Goal: Transaction & Acquisition: Purchase product/service

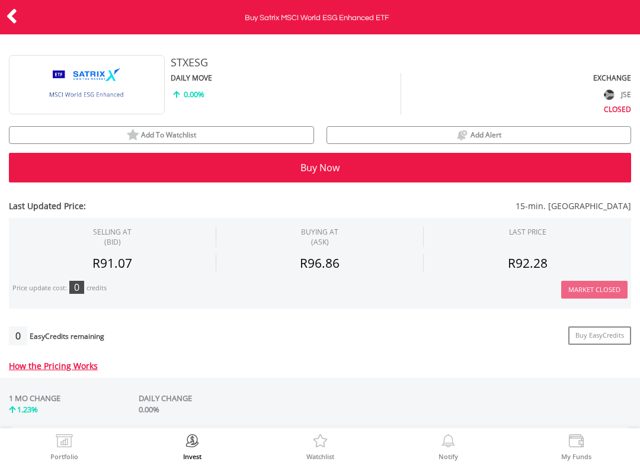
click at [9, 12] on icon at bounding box center [12, 16] width 12 height 23
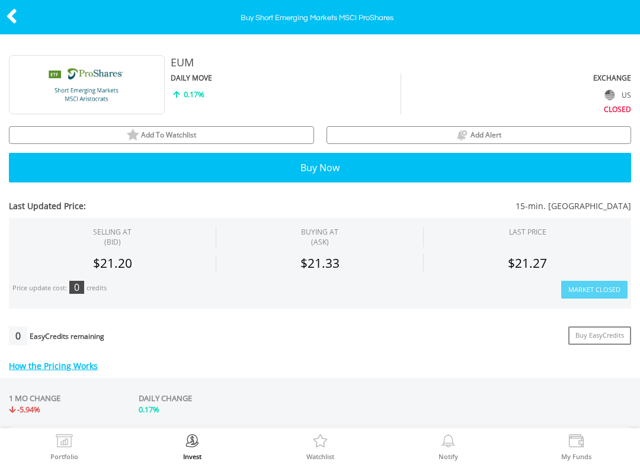
click at [15, 11] on icon at bounding box center [12, 16] width 12 height 23
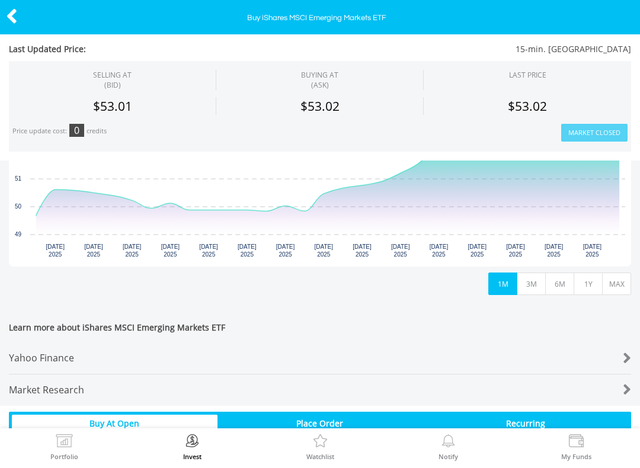
scroll to position [339, 0]
click at [100, 358] on div "Yahoo Finance" at bounding box center [294, 357] width 571 height 31
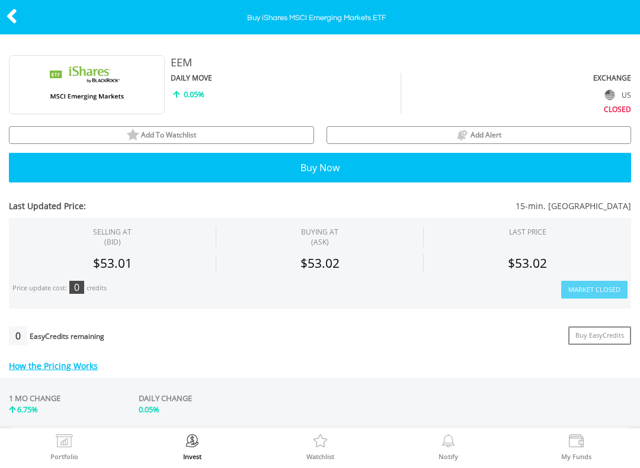
scroll to position [0, 0]
click at [126, 133] on img at bounding box center [132, 135] width 13 height 13
click at [17, 9] on icon at bounding box center [12, 16] width 12 height 23
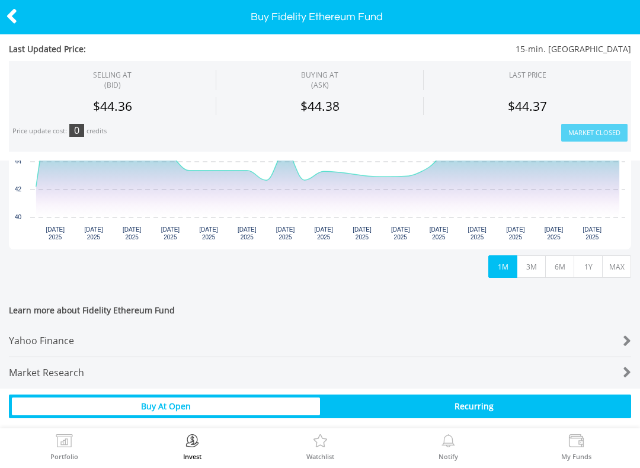
scroll to position [359, 0]
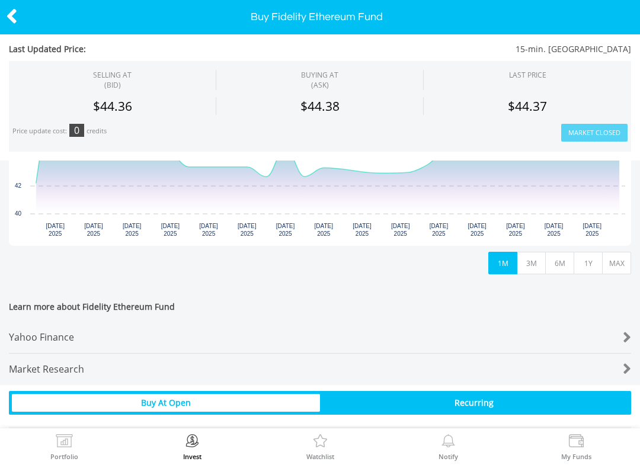
click at [85, 334] on div "Yahoo Finance" at bounding box center [294, 337] width 571 height 31
click at [323, 442] on img at bounding box center [320, 443] width 18 height 17
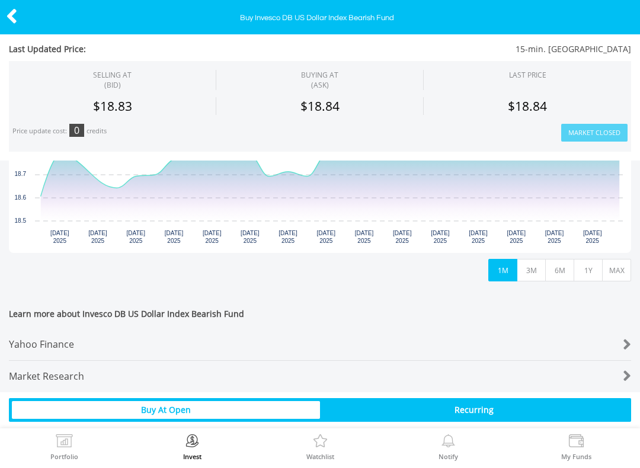
scroll to position [354, 0]
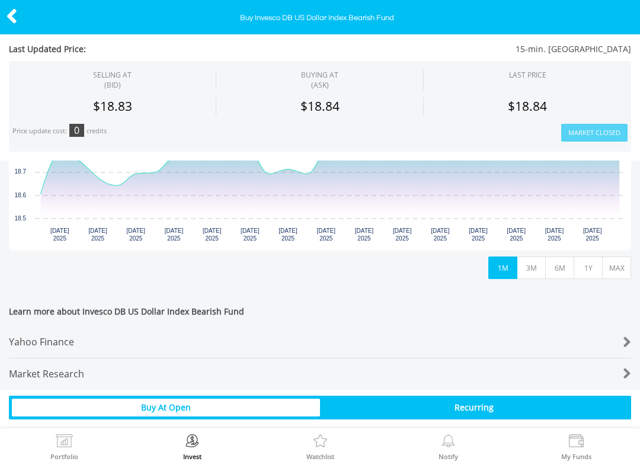
click at [87, 340] on div "Yahoo Finance" at bounding box center [294, 342] width 571 height 31
click at [18, 5] on div at bounding box center [32, 17] width 64 height 25
click at [16, 9] on icon at bounding box center [12, 16] width 12 height 23
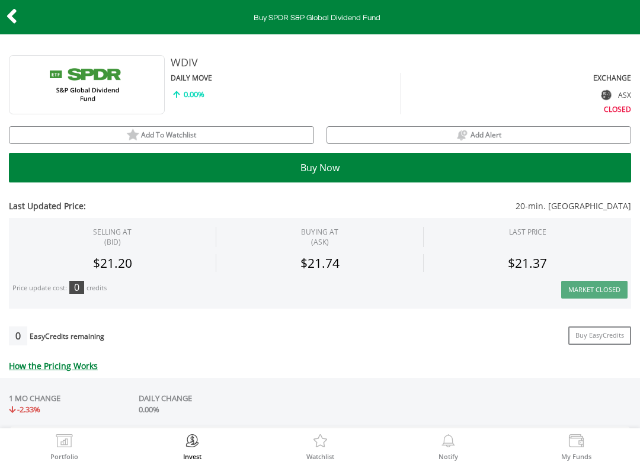
click at [132, 129] on img at bounding box center [132, 135] width 13 height 13
click at [16, 8] on icon at bounding box center [12, 16] width 12 height 23
